Goal: Information Seeking & Learning: Find specific fact

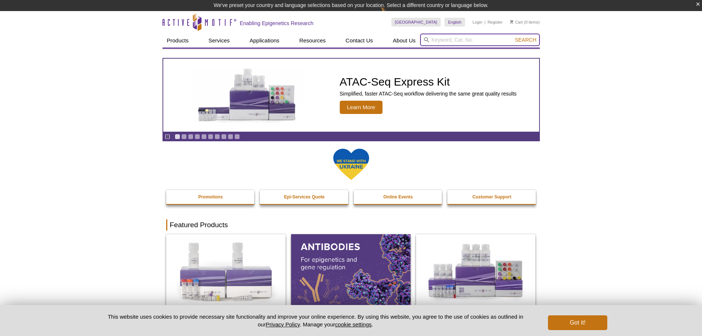
drag, startPoint x: 0, startPoint y: 0, endPoint x: 488, endPoint y: 42, distance: 489.4
click at [488, 42] on input "search" at bounding box center [480, 40] width 120 height 13
paste input "91229"
type input "91229"
click at [513, 36] on button "Search" at bounding box center [526, 39] width 26 height 7
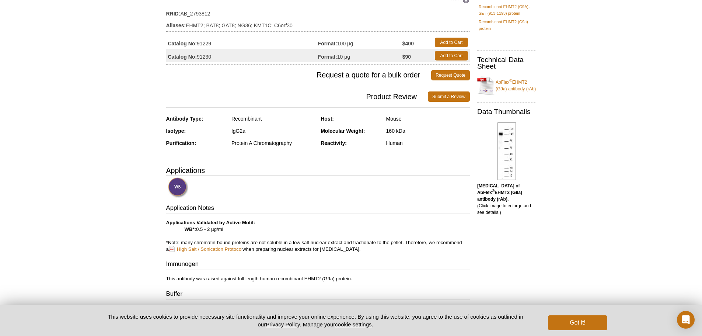
scroll to position [147, 0]
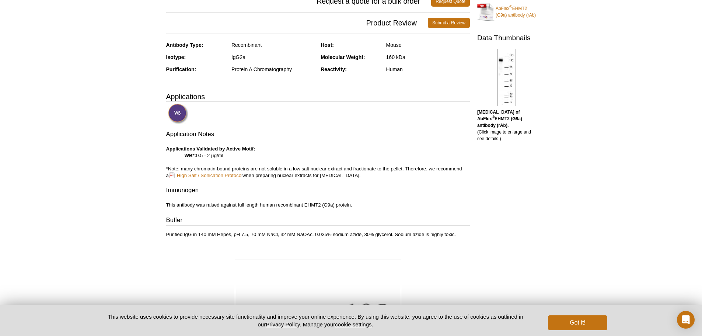
drag, startPoint x: 188, startPoint y: 155, endPoint x: 236, endPoint y: 153, distance: 47.9
click at [236, 153] on p "Applications Validated by Active Motif: WB*: 0.5 - 2 µg/ml *Note: many chromati…" at bounding box center [318, 162] width 304 height 33
